Goal: Task Accomplishment & Management: Complete application form

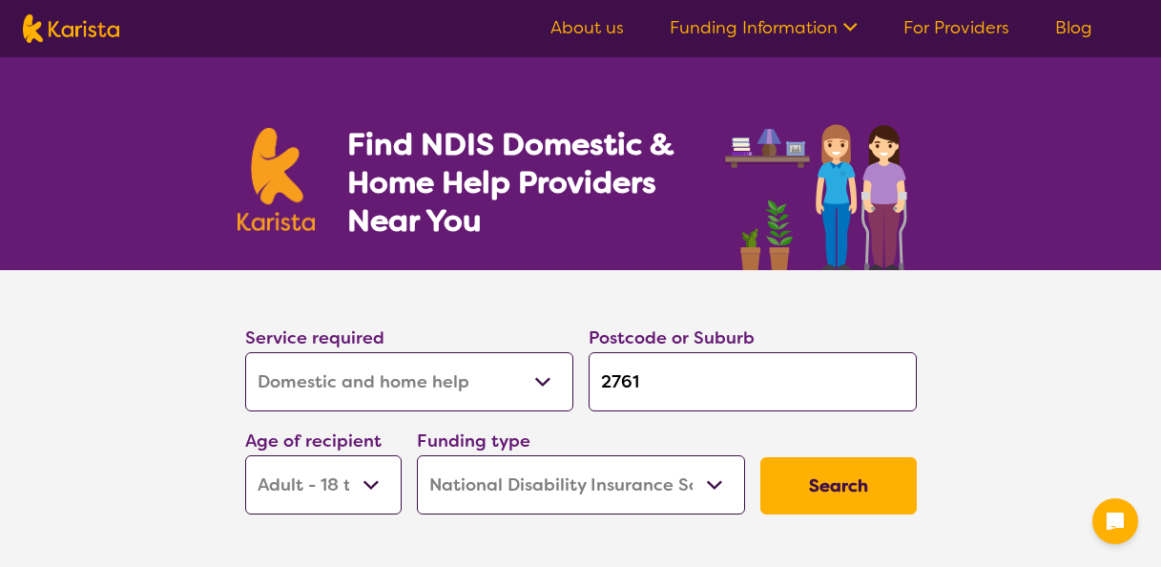
select select "Domestic and home help"
select select "AD"
select select "NDIS"
select select "Domestic and home help"
select select "AD"
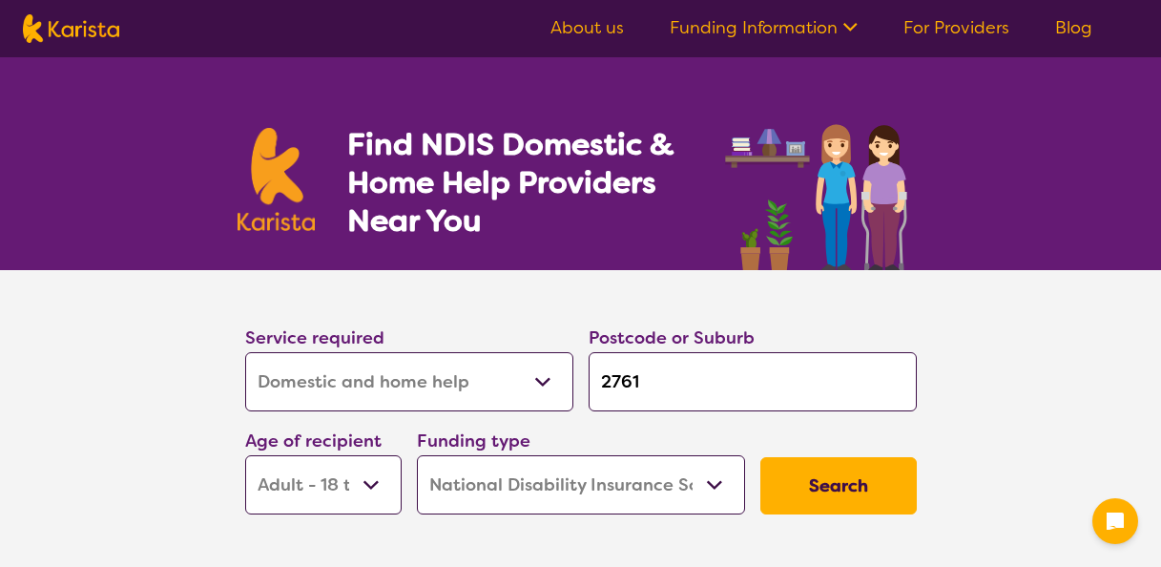
select select "NDIS"
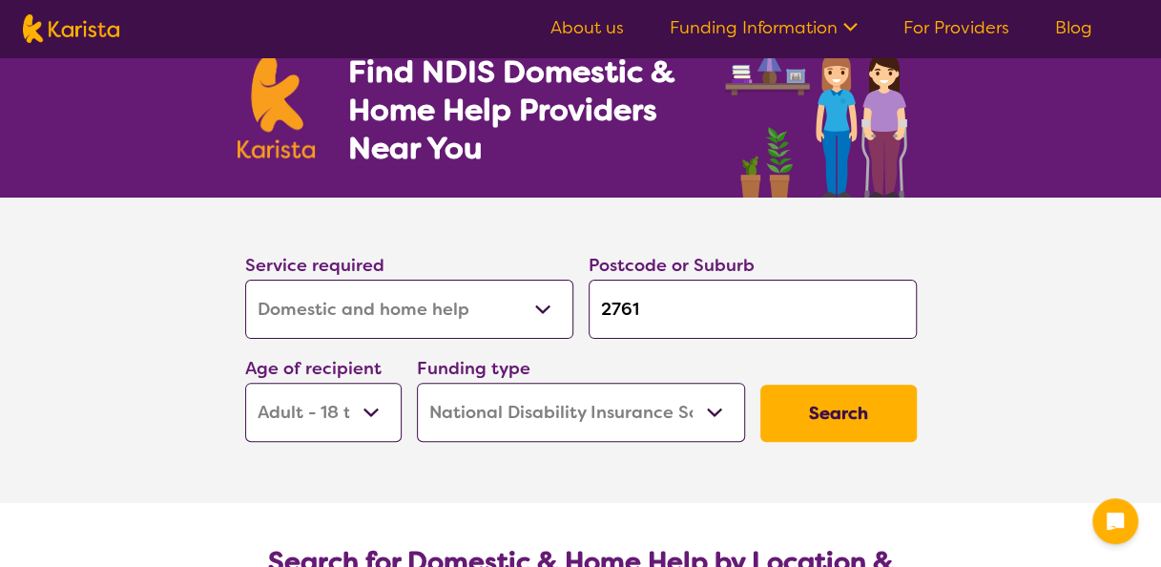
scroll to position [77, 0]
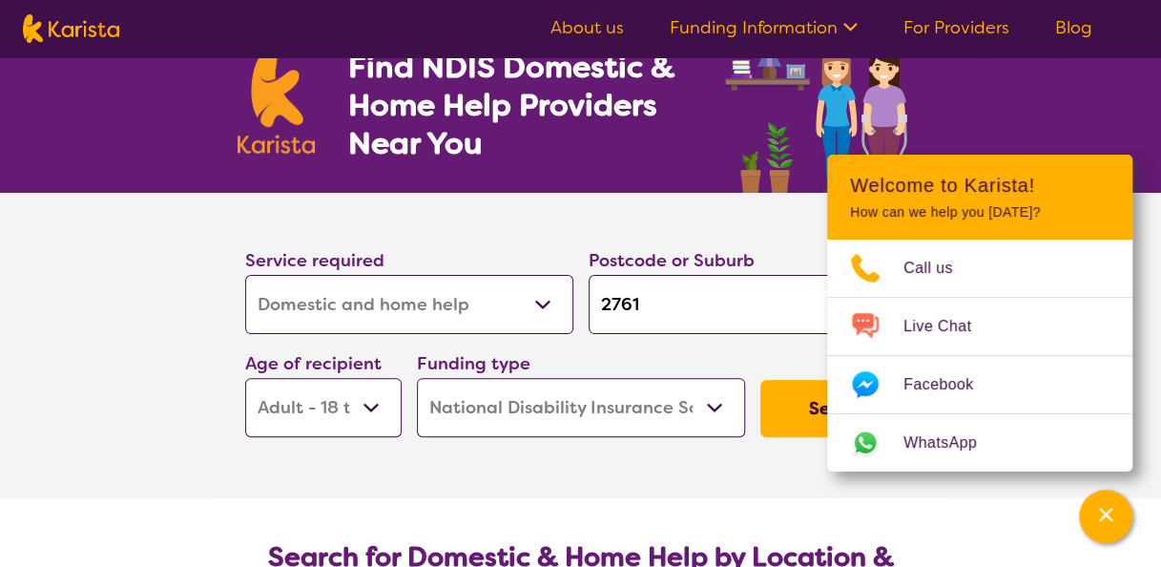
click at [777, 303] on input "2761" at bounding box center [753, 304] width 328 height 59
type input "276"
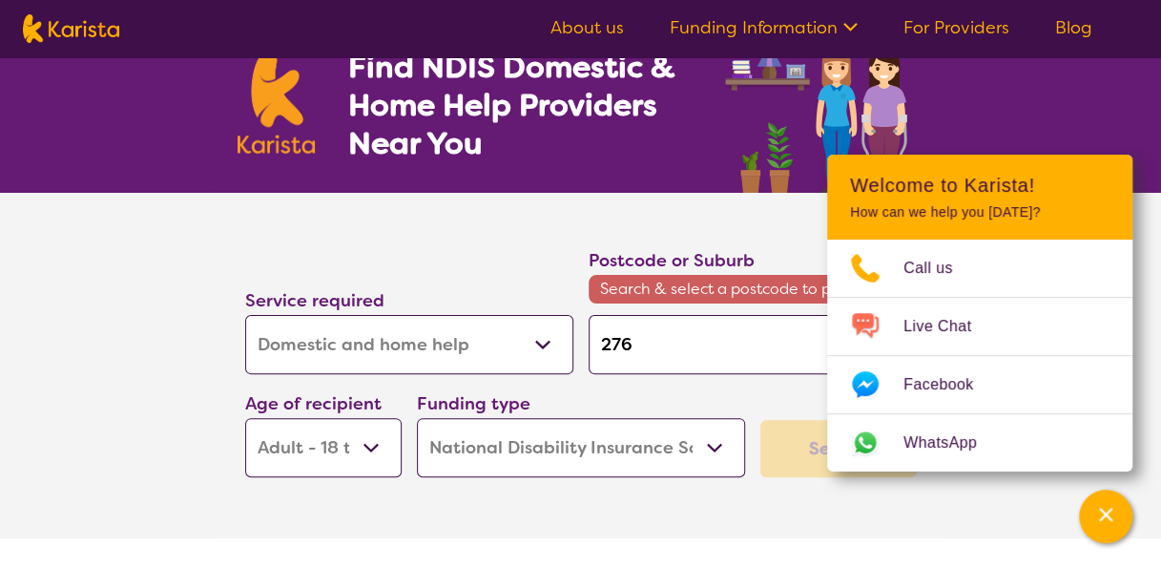
type input "27"
type input "2"
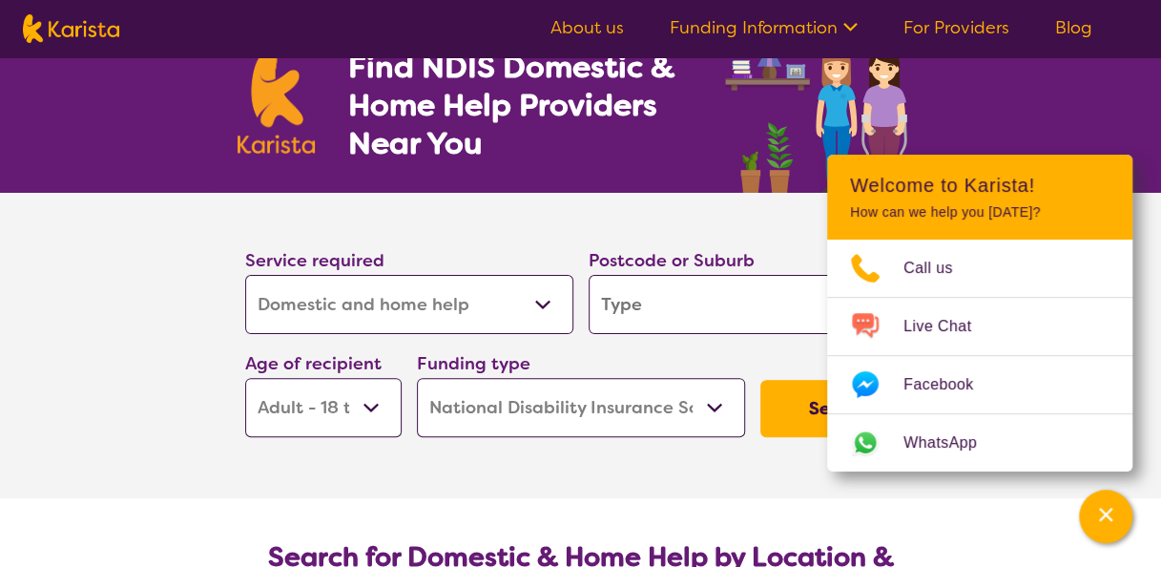
type input "2"
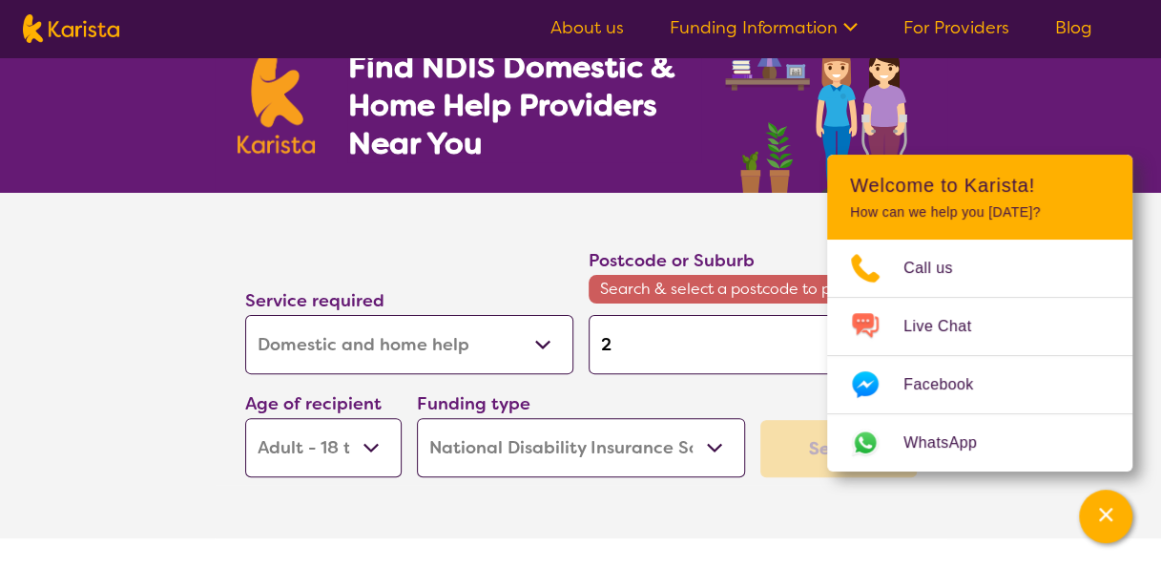
type input "21"
type input "216"
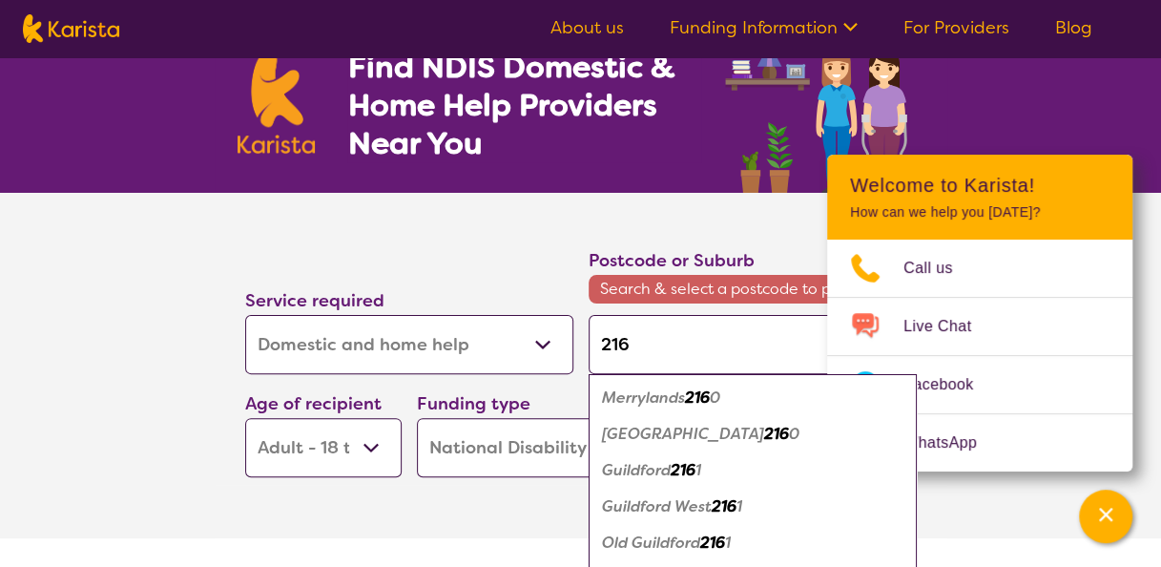
type input "21"
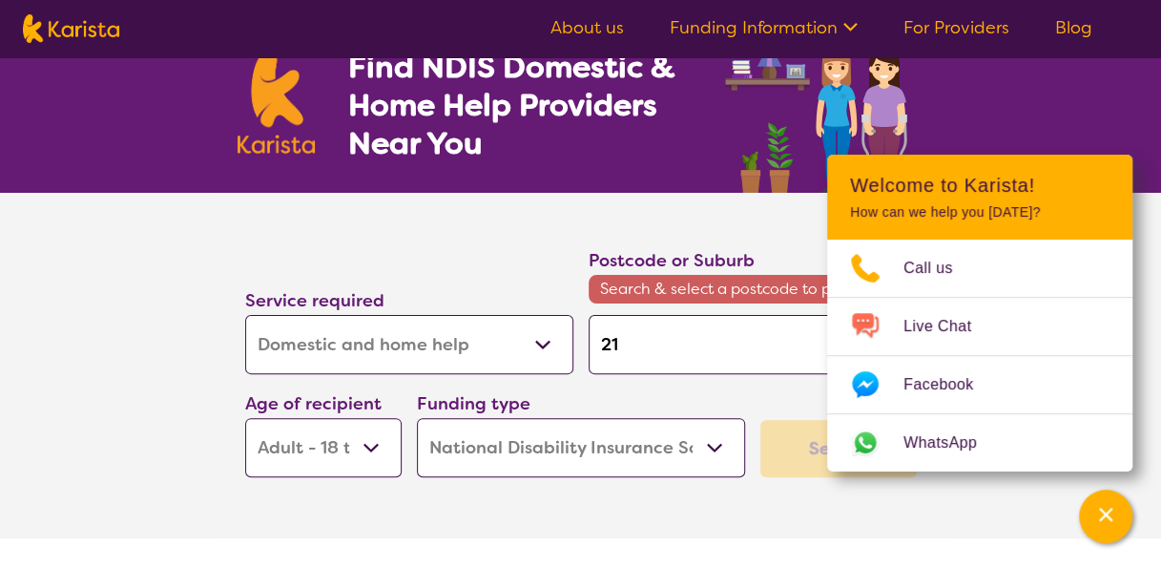
type input "214"
type input "2144"
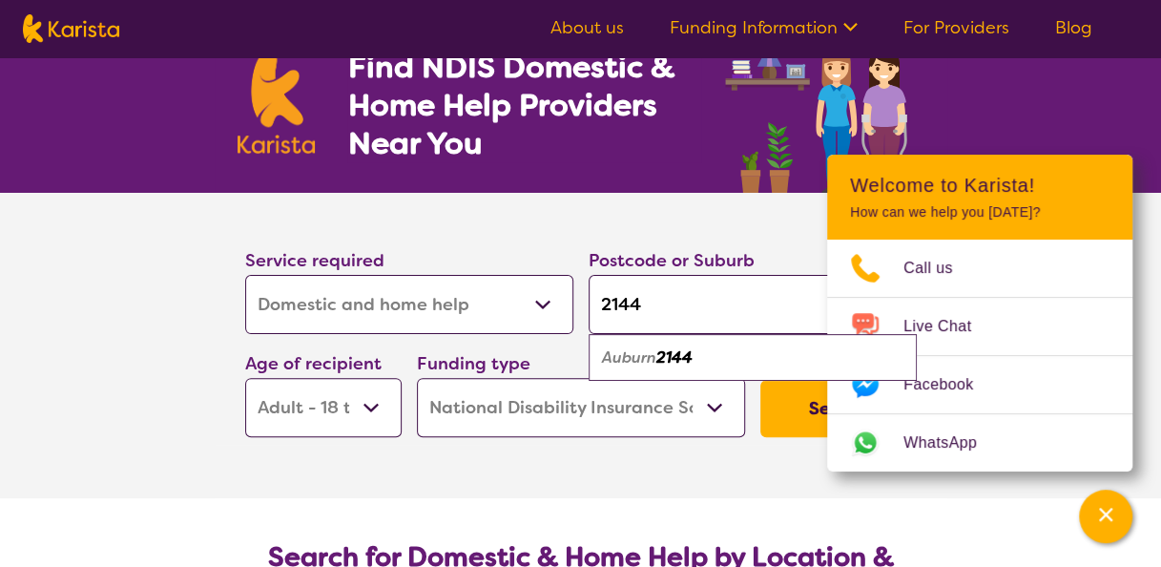
type input "2144"
click at [664, 366] on div "Auburn 2144" at bounding box center [752, 358] width 309 height 36
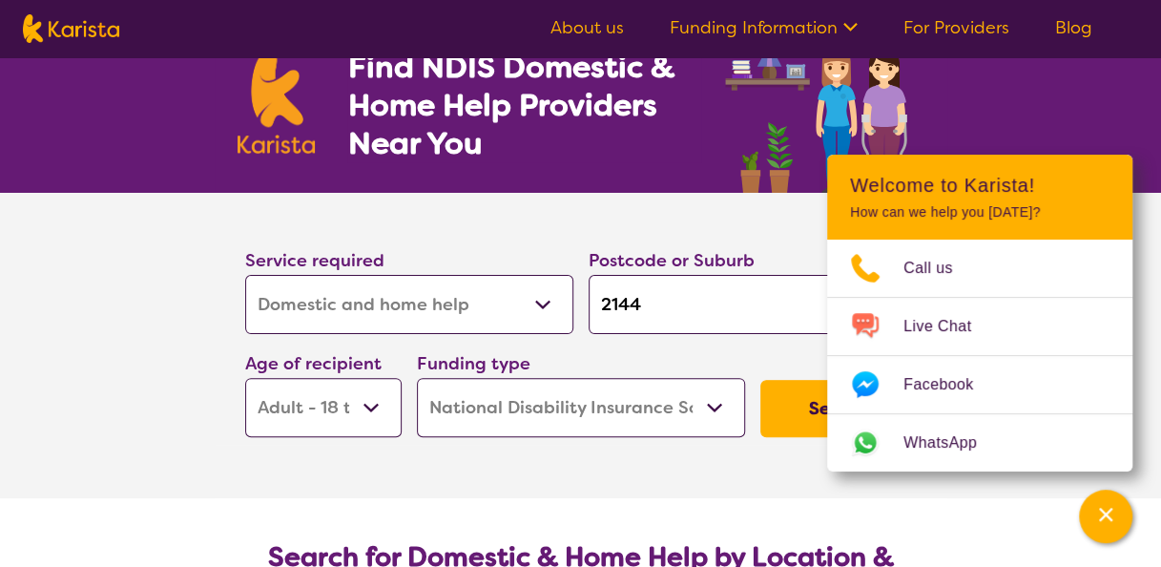
click at [794, 412] on button "Search" at bounding box center [839, 408] width 157 height 57
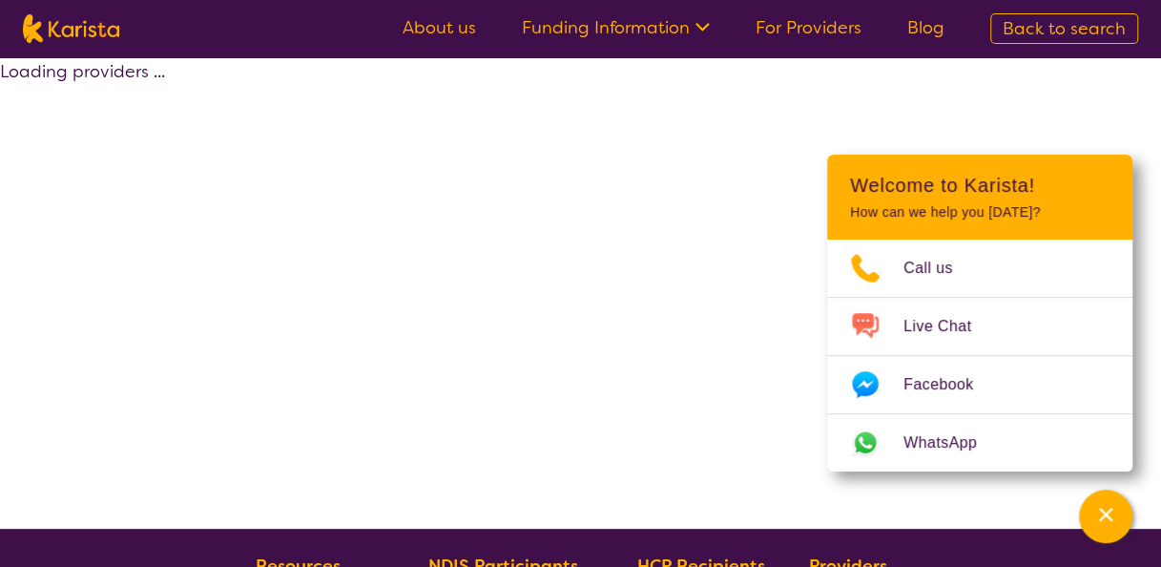
select select "by_score"
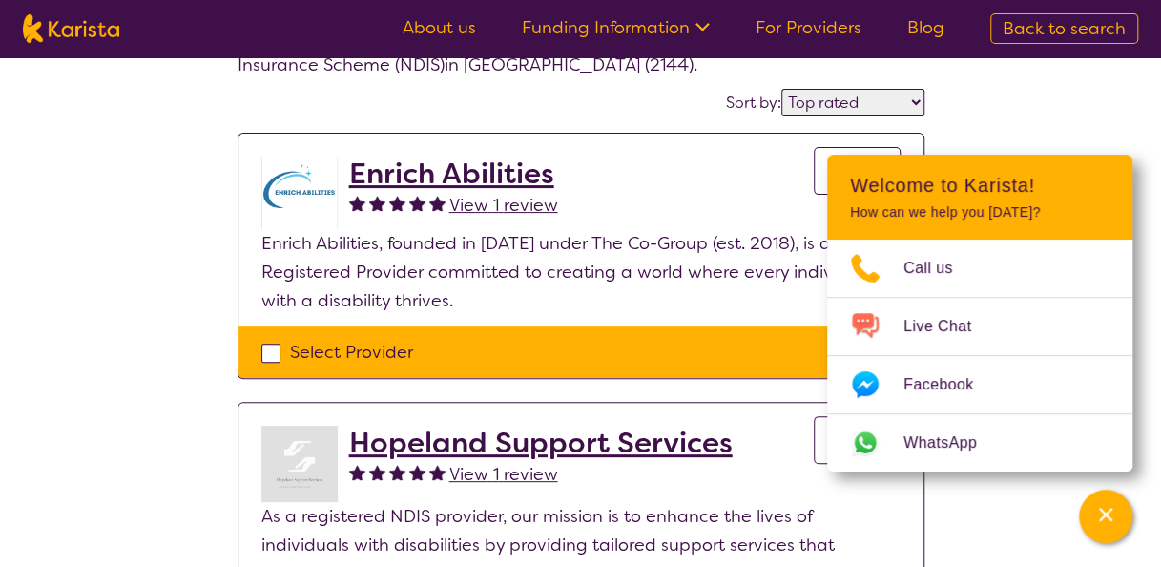
scroll to position [147, 0]
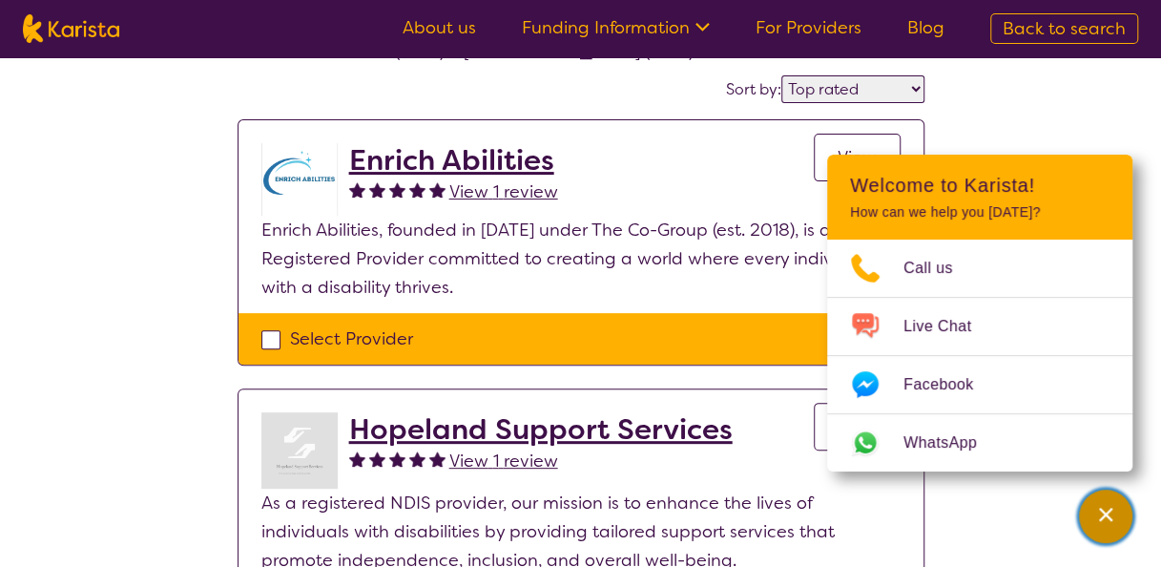
click at [1118, 508] on div "Channel Menu" at bounding box center [1106, 516] width 38 height 42
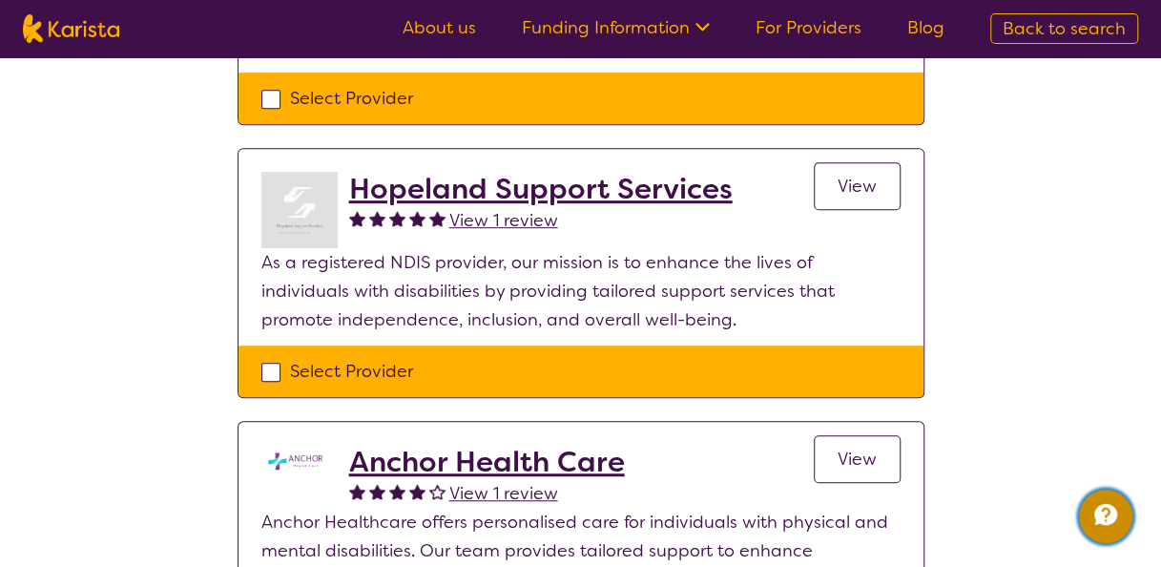
scroll to position [389, 0]
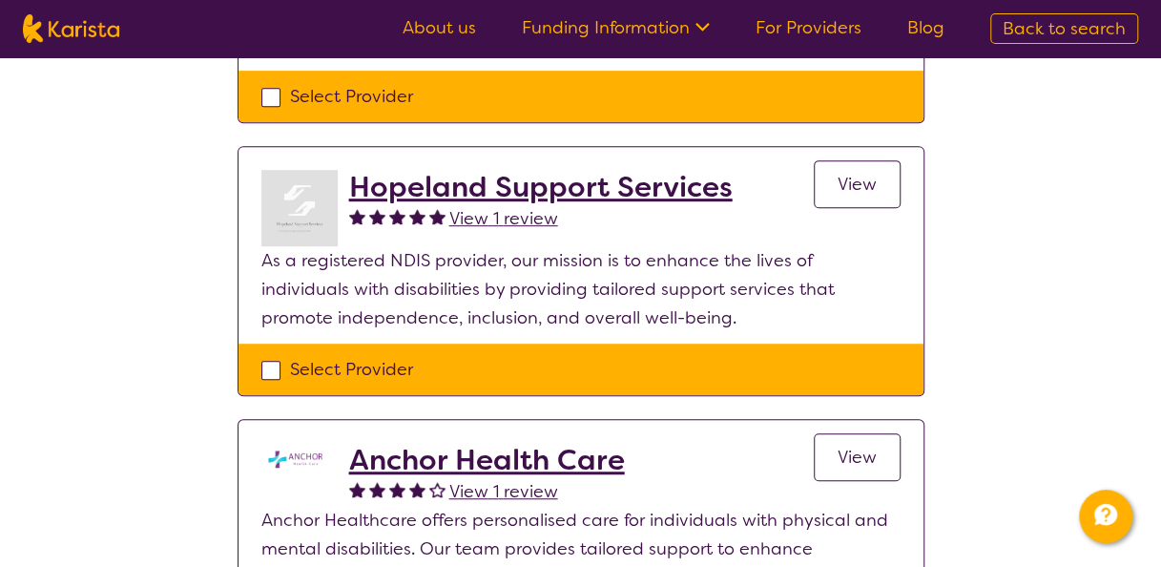
click at [648, 201] on h2 "Hopeland Support Services" at bounding box center [541, 187] width 384 height 34
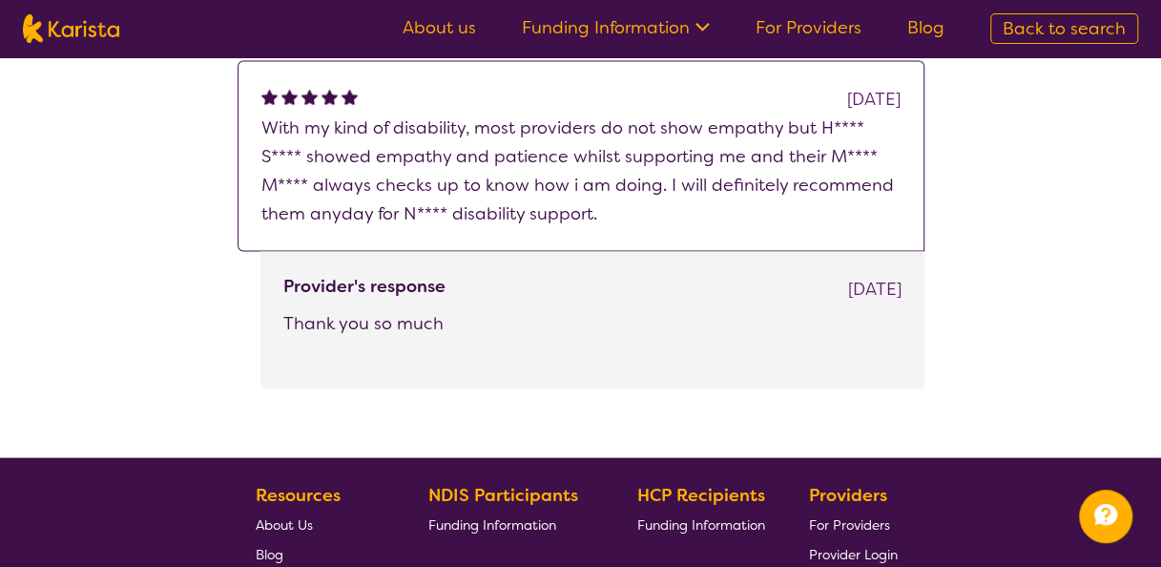
scroll to position [1757, 0]
